Goal: Task Accomplishment & Management: Complete application form

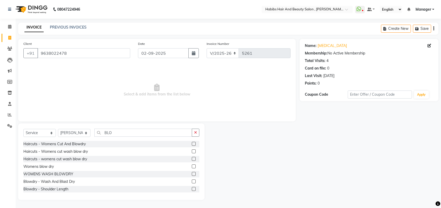
select select "3814"
select select "service"
select select "89170"
type input "BLO"
click at [192, 174] on label at bounding box center [194, 174] width 4 height 4
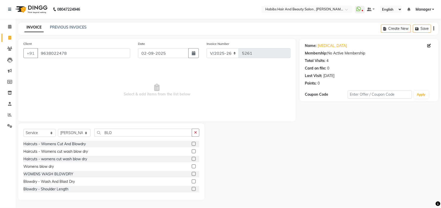
click at [192, 174] on input "checkbox" at bounding box center [193, 174] width 3 height 3
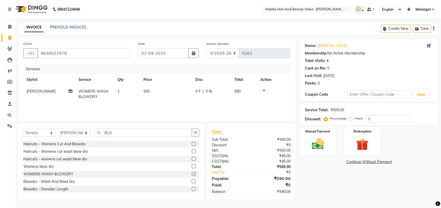
checkbox input "false"
click at [313, 147] on img at bounding box center [318, 144] width 21 height 15
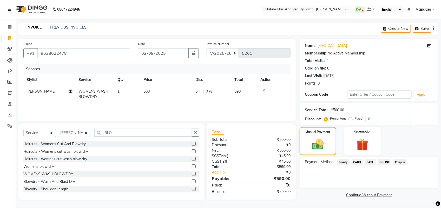
click at [383, 161] on span "ONLINE" at bounding box center [385, 163] width 14 height 6
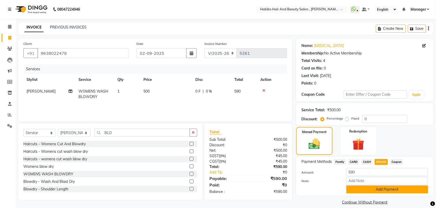
click at [377, 188] on button "Add Payment" at bounding box center [388, 190] width 82 height 8
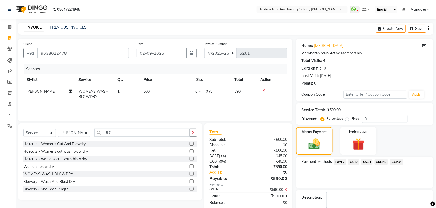
scroll to position [28, 0]
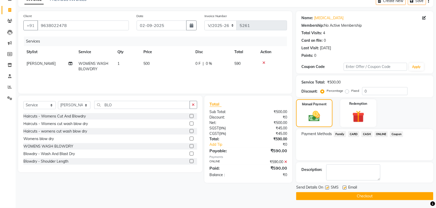
click at [369, 198] on button "Checkout" at bounding box center [364, 197] width 137 height 8
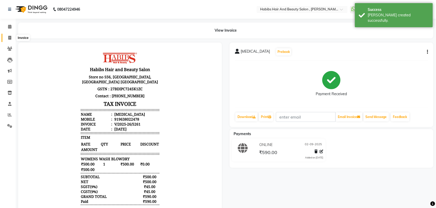
click at [9, 41] on span at bounding box center [9, 38] width 9 height 6
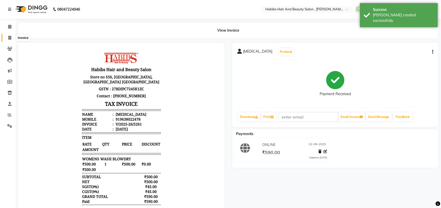
select select "service"
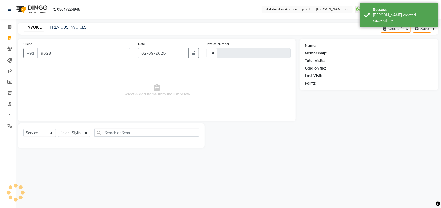
type input "96230"
type input "5262"
select select "3814"
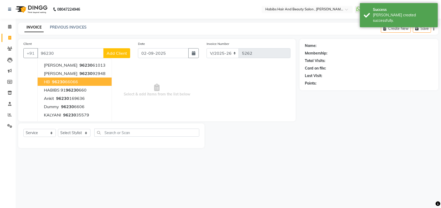
click at [43, 83] on button "HB 96230 66066" at bounding box center [75, 82] width 74 height 8
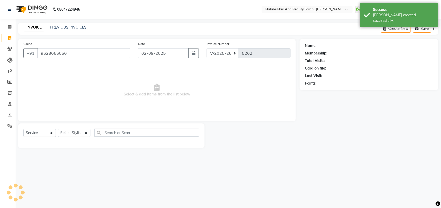
type input "9623066066"
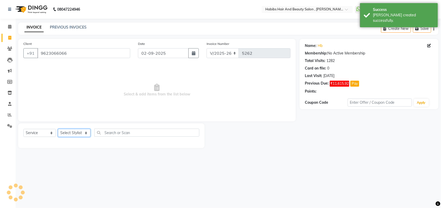
click at [74, 133] on select "Select Stylist [PERSON_NAME] Manager [PERSON_NAME] Saif [PERSON_NAME] [PERSON_N…" at bounding box center [74, 133] width 32 height 8
select select "18511"
click at [58, 129] on select "Select Stylist [PERSON_NAME] Manager [PERSON_NAME] Saif [PERSON_NAME] [PERSON_N…" at bounding box center [74, 133] width 32 height 8
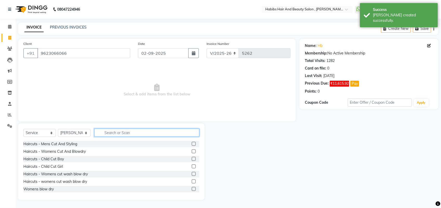
click at [140, 133] on input "text" at bounding box center [146, 133] width 105 height 8
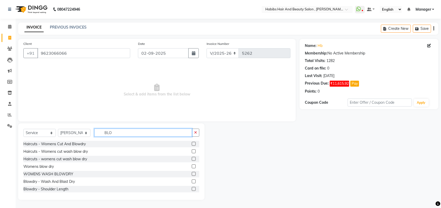
type input "BLO"
click at [192, 175] on label at bounding box center [194, 174] width 4 height 4
click at [192, 175] on input "checkbox" at bounding box center [193, 174] width 3 height 3
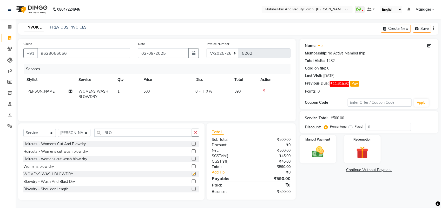
checkbox input "false"
click at [318, 160] on div "Manual Payment" at bounding box center [318, 149] width 38 height 29
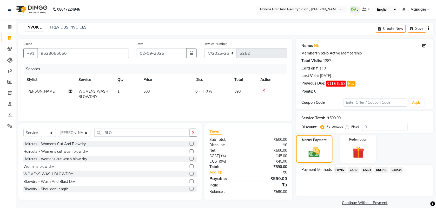
click at [367, 169] on span "CASH" at bounding box center [367, 170] width 11 height 6
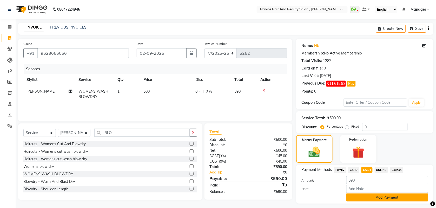
click at [367, 194] on button "Add Payment" at bounding box center [388, 198] width 82 height 8
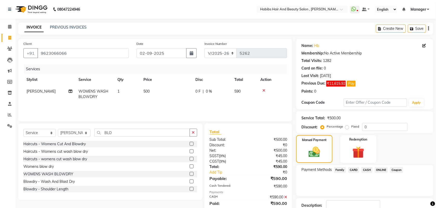
scroll to position [36, 0]
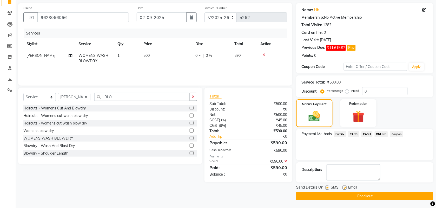
click at [354, 195] on button "Checkout" at bounding box center [364, 197] width 137 height 8
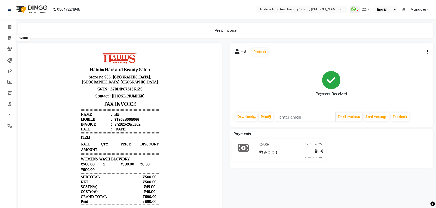
click at [8, 38] on span at bounding box center [9, 38] width 9 height 6
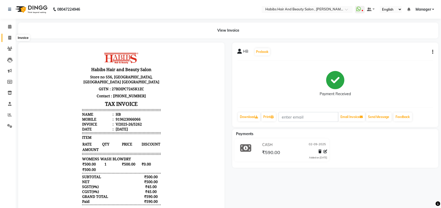
select select "service"
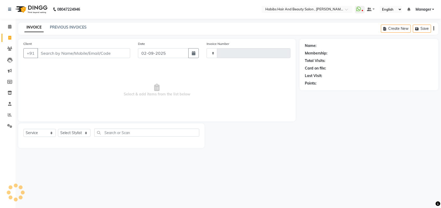
type input "5263"
select select "3814"
click at [51, 55] on input "Client" at bounding box center [83, 53] width 93 height 10
type input "7597090303"
click at [117, 51] on span "Add Client" at bounding box center [117, 53] width 21 height 5
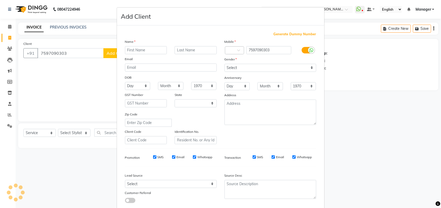
select select "22"
type input "PANKAJ"
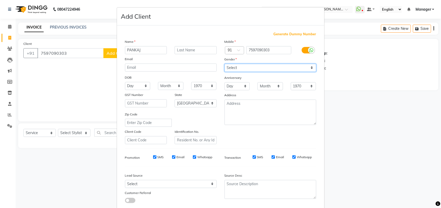
click at [228, 66] on select "Select [DEMOGRAPHIC_DATA] [DEMOGRAPHIC_DATA] Other Prefer Not To Say" at bounding box center [271, 68] width 92 height 8
select select "[DEMOGRAPHIC_DATA]"
click at [225, 64] on select "Select [DEMOGRAPHIC_DATA] [DEMOGRAPHIC_DATA] Other Prefer Not To Say" at bounding box center [271, 68] width 92 height 8
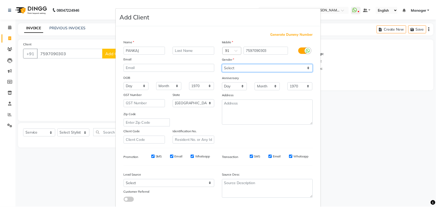
scroll to position [29, 0]
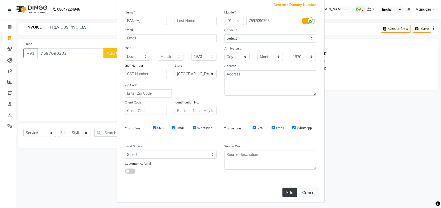
click at [288, 192] on button "Add" at bounding box center [290, 192] width 15 height 9
select select
select select "null"
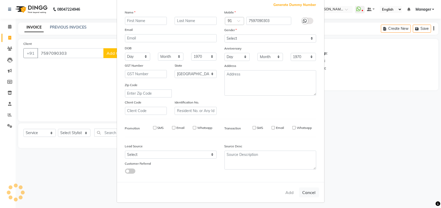
select select
checkbox input "false"
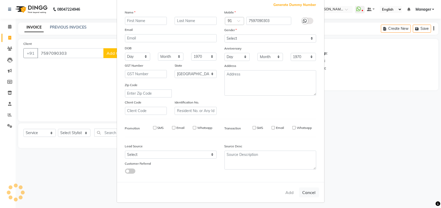
checkbox input "false"
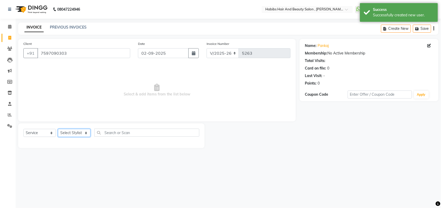
click at [71, 132] on select "Select Stylist [PERSON_NAME] Manager [PERSON_NAME] Saif [PERSON_NAME] [PERSON_N…" at bounding box center [74, 133] width 32 height 8
select select "18894"
click at [58, 129] on select "Select Stylist [PERSON_NAME] Manager [PERSON_NAME] Saif [PERSON_NAME] [PERSON_N…" at bounding box center [74, 133] width 32 height 8
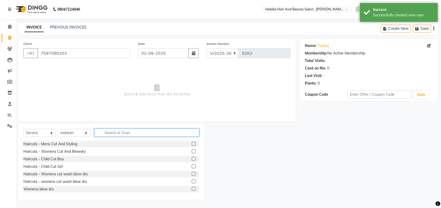
click at [124, 131] on input "text" at bounding box center [146, 133] width 105 height 8
type input "BE"
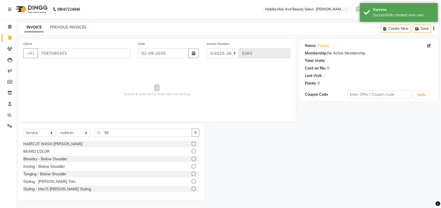
click at [192, 145] on label at bounding box center [194, 144] width 4 height 4
click at [192, 145] on input "checkbox" at bounding box center [193, 144] width 3 height 3
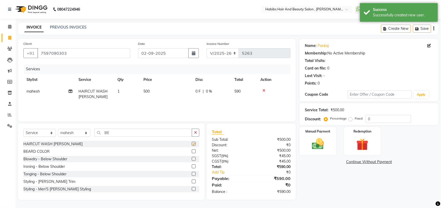
checkbox input "false"
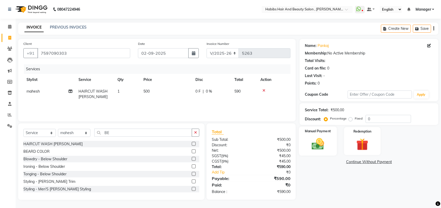
click at [315, 141] on img at bounding box center [318, 144] width 21 height 15
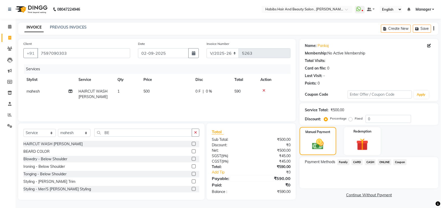
click at [386, 164] on span "ONLINE" at bounding box center [385, 163] width 14 height 6
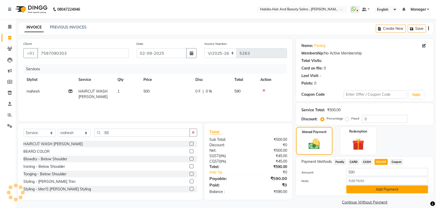
click at [384, 191] on button "Add Payment" at bounding box center [388, 190] width 82 height 8
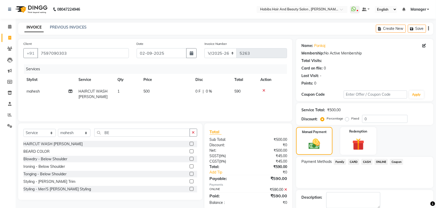
scroll to position [28, 0]
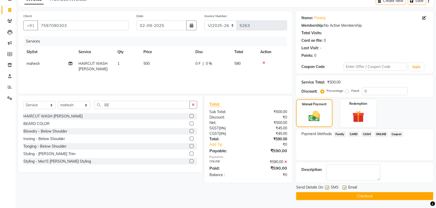
click at [364, 197] on button "Checkout" at bounding box center [364, 197] width 137 height 8
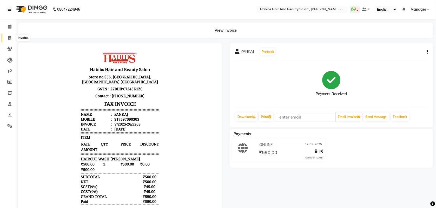
click at [5, 37] on span at bounding box center [9, 38] width 9 height 6
select select "service"
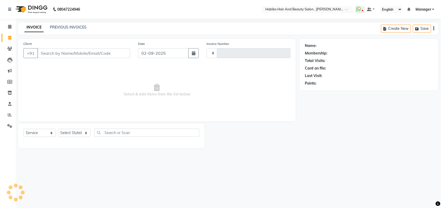
type input "5264"
select select "3814"
click at [72, 26] on link "PREVIOUS INVOICES" at bounding box center [68, 27] width 37 height 5
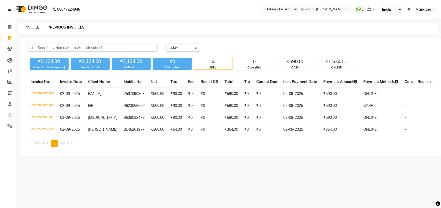
click at [31, 26] on link "INVOICE" at bounding box center [31, 27] width 15 height 5
select select "service"
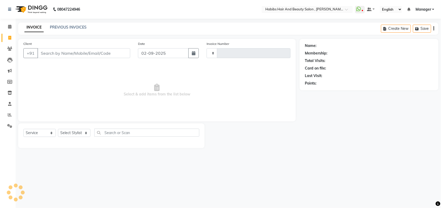
type input "5264"
select select "3814"
click at [53, 55] on input "Client" at bounding box center [83, 53] width 93 height 10
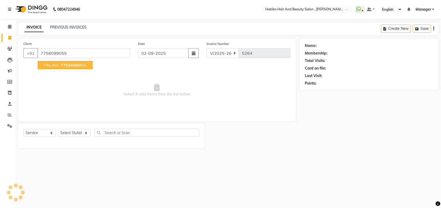
type input "7756099055"
click at [67, 67] on span "77560990" at bounding box center [71, 65] width 21 height 5
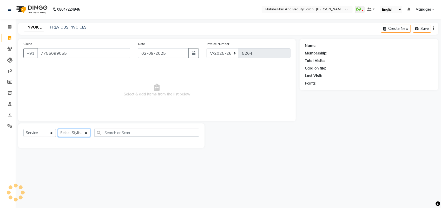
click at [77, 132] on select "Select Stylist [PERSON_NAME] Manager [PERSON_NAME] Saif [PERSON_NAME] [PERSON_N…" at bounding box center [74, 133] width 32 height 8
select select "40225"
click at [58, 129] on select "Select Stylist [PERSON_NAME] Manager [PERSON_NAME] Saif [PERSON_NAME] [PERSON_N…" at bounding box center [74, 133] width 32 height 8
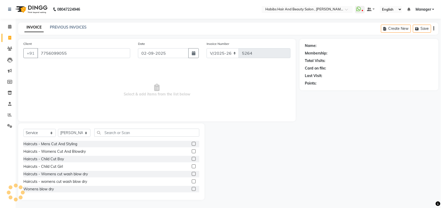
click at [192, 151] on label at bounding box center [194, 152] width 4 height 4
click at [192, 151] on input "checkbox" at bounding box center [193, 151] width 3 height 3
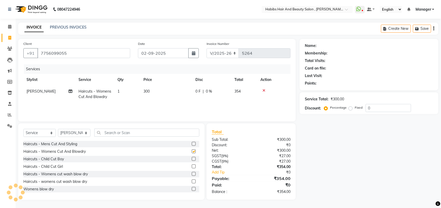
checkbox input "false"
click at [79, 53] on input "7756099055" at bounding box center [83, 53] width 93 height 10
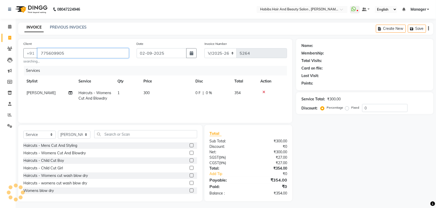
type input "7756099055"
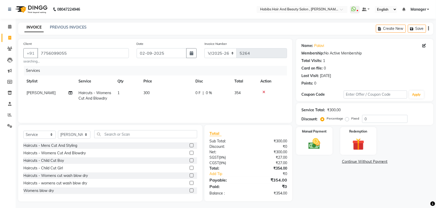
click at [190, 153] on label at bounding box center [192, 153] width 4 height 4
click at [190, 153] on input "checkbox" at bounding box center [191, 153] width 3 height 3
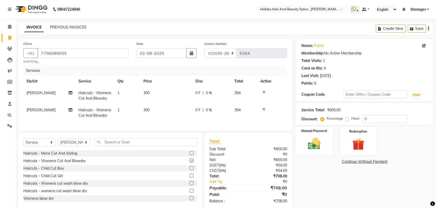
checkbox input "false"
click at [311, 145] on img at bounding box center [314, 144] width 20 height 14
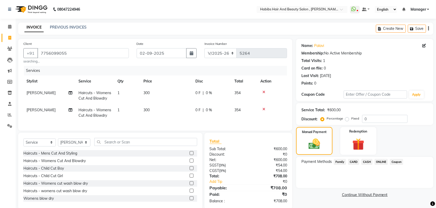
click at [380, 161] on span "ONLINE" at bounding box center [382, 162] width 14 height 6
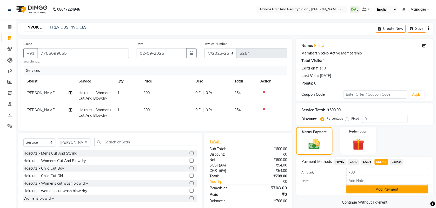
click at [382, 189] on button "Add Payment" at bounding box center [388, 190] width 82 height 8
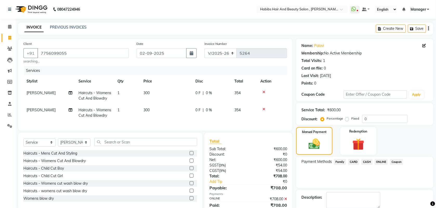
click at [263, 108] on icon at bounding box center [264, 110] width 3 height 4
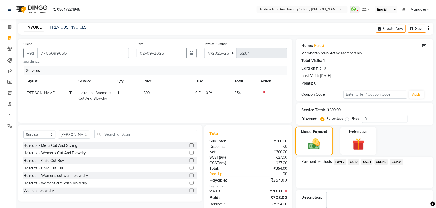
scroll to position [28, 0]
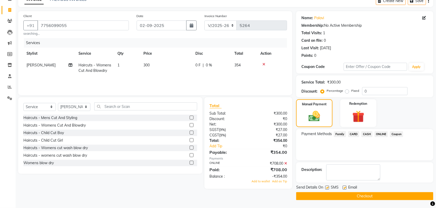
click at [285, 165] on icon at bounding box center [285, 164] width 3 height 4
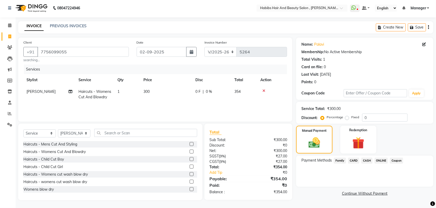
scroll to position [1, 0]
click at [378, 161] on span "ONLINE" at bounding box center [382, 161] width 14 height 6
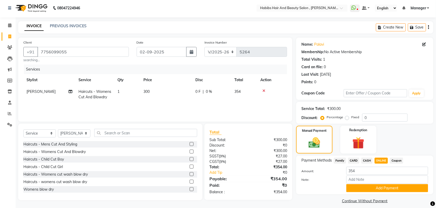
scroll to position [5, 0]
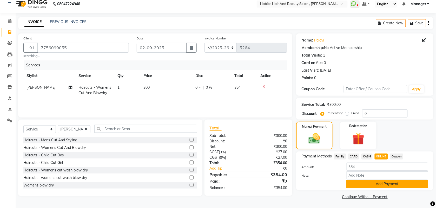
click at [353, 184] on button "Add Payment" at bounding box center [388, 184] width 82 height 8
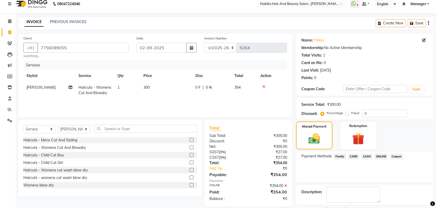
scroll to position [28, 0]
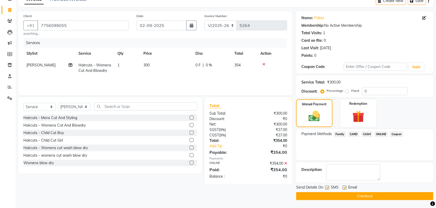
click at [340, 194] on button "Checkout" at bounding box center [364, 197] width 137 height 8
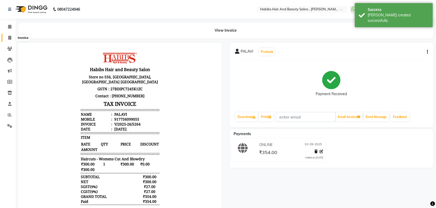
click at [10, 36] on icon at bounding box center [9, 38] width 3 height 4
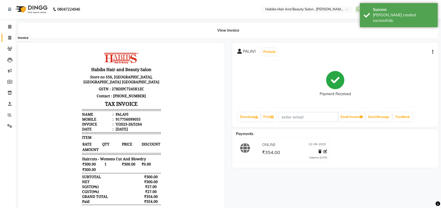
select select "service"
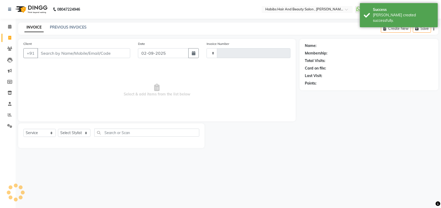
type input "5265"
select select "3814"
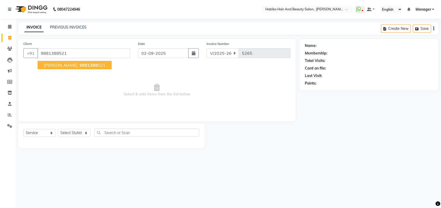
type input "9881388521"
click at [52, 64] on span "[PERSON_NAME]" at bounding box center [61, 65] width 34 height 5
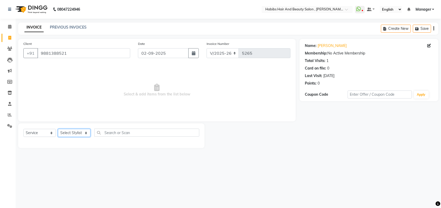
click at [87, 133] on select "Select Stylist [PERSON_NAME] Manager [PERSON_NAME] Saif [PERSON_NAME] [PERSON_N…" at bounding box center [74, 133] width 32 height 8
select select "18511"
click at [58, 129] on select "Select Stylist [PERSON_NAME] Manager [PERSON_NAME] Saif [PERSON_NAME] [PERSON_N…" at bounding box center [74, 133] width 32 height 8
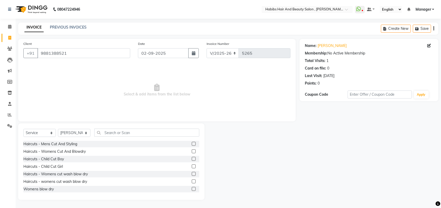
click at [192, 151] on label at bounding box center [194, 152] width 4 height 4
click at [192, 151] on input "checkbox" at bounding box center [193, 151] width 3 height 3
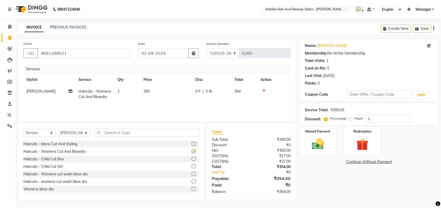
checkbox input "false"
click at [316, 147] on img at bounding box center [318, 144] width 21 height 15
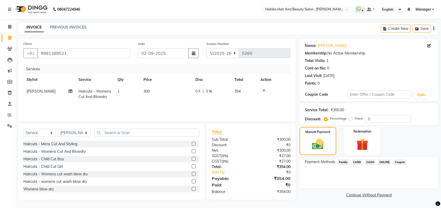
click at [385, 162] on span "ONLINE" at bounding box center [385, 163] width 14 height 6
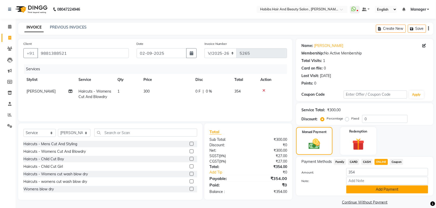
click at [378, 190] on button "Add Payment" at bounding box center [388, 190] width 82 height 8
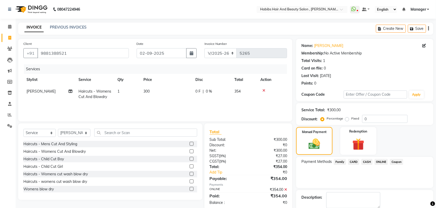
scroll to position [28, 0]
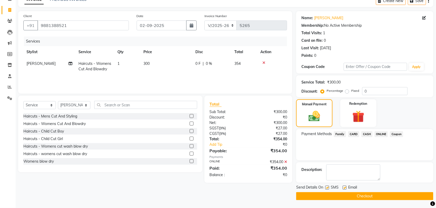
click at [368, 194] on button "Checkout" at bounding box center [364, 197] width 137 height 8
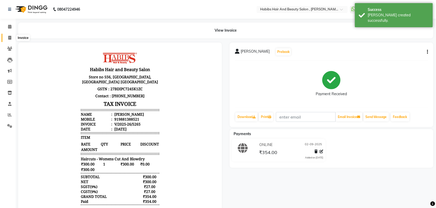
click at [9, 40] on icon at bounding box center [9, 38] width 3 height 4
select select "service"
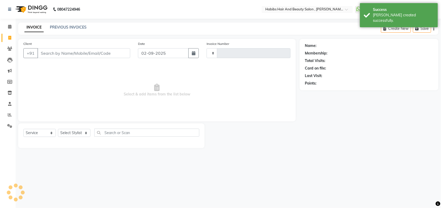
type input "5266"
select select "3814"
click at [71, 55] on input "Client" at bounding box center [83, 53] width 93 height 10
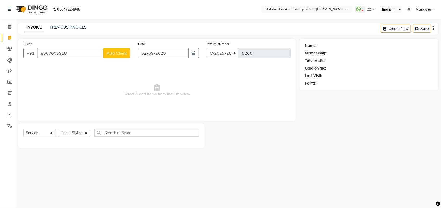
type input "8007003918"
click at [111, 52] on span "Add Client" at bounding box center [117, 53] width 21 height 5
select select "22"
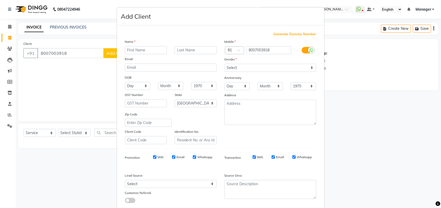
type input "0"
type input "PREETI"
click at [234, 68] on select "Select [DEMOGRAPHIC_DATA] [DEMOGRAPHIC_DATA] Other Prefer Not To Say" at bounding box center [271, 68] width 92 height 8
select select "[DEMOGRAPHIC_DATA]"
click at [225, 64] on select "Select [DEMOGRAPHIC_DATA] [DEMOGRAPHIC_DATA] Other Prefer Not To Say" at bounding box center [271, 68] width 92 height 8
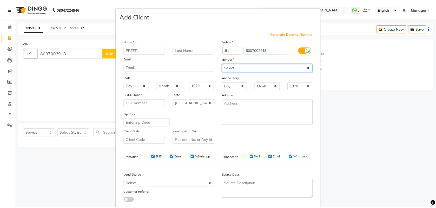
scroll to position [29, 0]
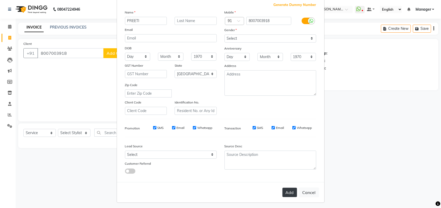
click at [289, 191] on button "Add" at bounding box center [290, 192] width 15 height 9
select select
select select "null"
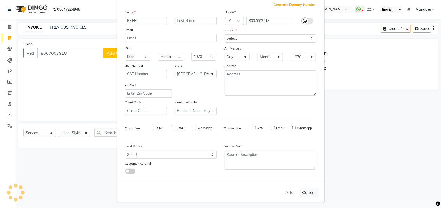
select select
checkbox input "false"
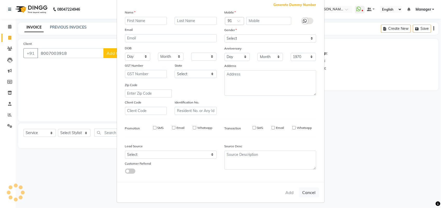
checkbox input "false"
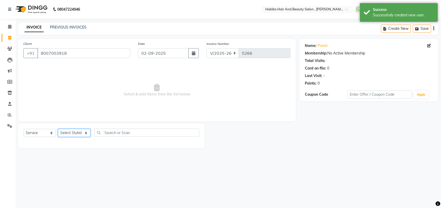
click at [75, 133] on select "Select Stylist [PERSON_NAME] Manager [PERSON_NAME] Saif [PERSON_NAME] [PERSON_N…" at bounding box center [74, 133] width 32 height 8
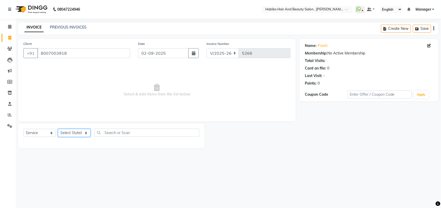
select select "89170"
click at [58, 129] on select "Select Stylist [PERSON_NAME] Manager [PERSON_NAME] Saif [PERSON_NAME] [PERSON_N…" at bounding box center [74, 133] width 32 height 8
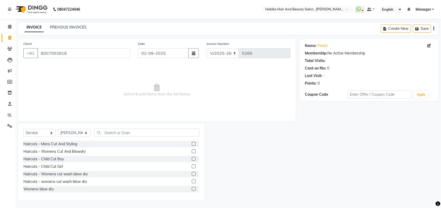
click at [192, 182] on label at bounding box center [194, 182] width 4 height 4
click at [192, 182] on input "checkbox" at bounding box center [193, 181] width 3 height 3
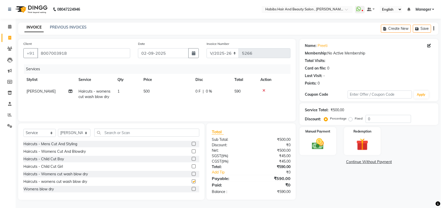
checkbox input "false"
click at [321, 147] on img at bounding box center [318, 144] width 21 height 15
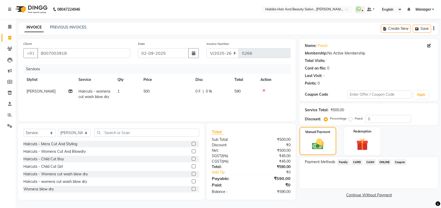
click at [384, 162] on span "ONLINE" at bounding box center [385, 163] width 14 height 6
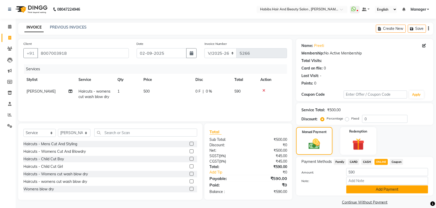
click at [360, 189] on button "Add Payment" at bounding box center [388, 190] width 82 height 8
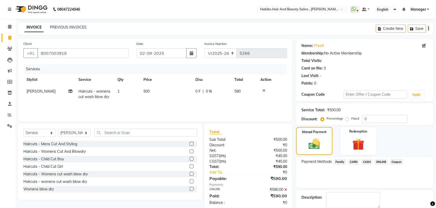
scroll to position [28, 0]
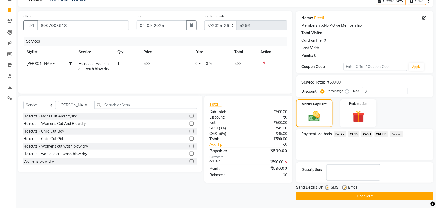
click at [342, 197] on button "Checkout" at bounding box center [364, 197] width 137 height 8
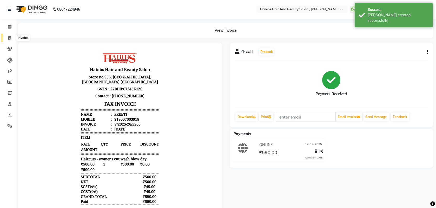
click at [9, 37] on icon at bounding box center [9, 38] width 3 height 4
select select "service"
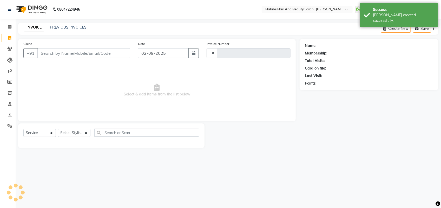
type input "5267"
select select "3814"
click at [44, 53] on input "Client" at bounding box center [83, 53] width 93 height 10
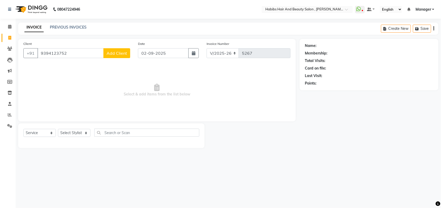
type input "9394123752"
click at [116, 55] on span "Add Client" at bounding box center [117, 53] width 21 height 5
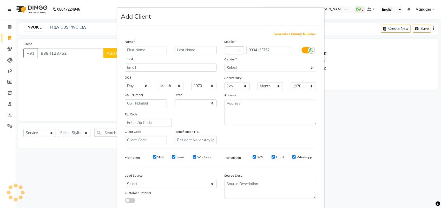
select select "22"
type input "ARU"
click at [146, 50] on input "ARU" at bounding box center [146, 50] width 42 height 8
